Goal: Find specific page/section: Find specific page/section

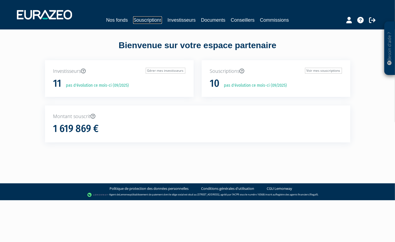
click at [150, 20] on link "Souscriptions" at bounding box center [147, 20] width 29 height 8
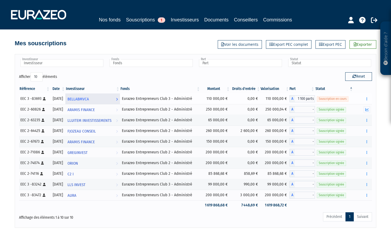
click at [83, 99] on span "BELLABMVCA" at bounding box center [78, 99] width 21 height 10
